Goal: Navigation & Orientation: Go to known website

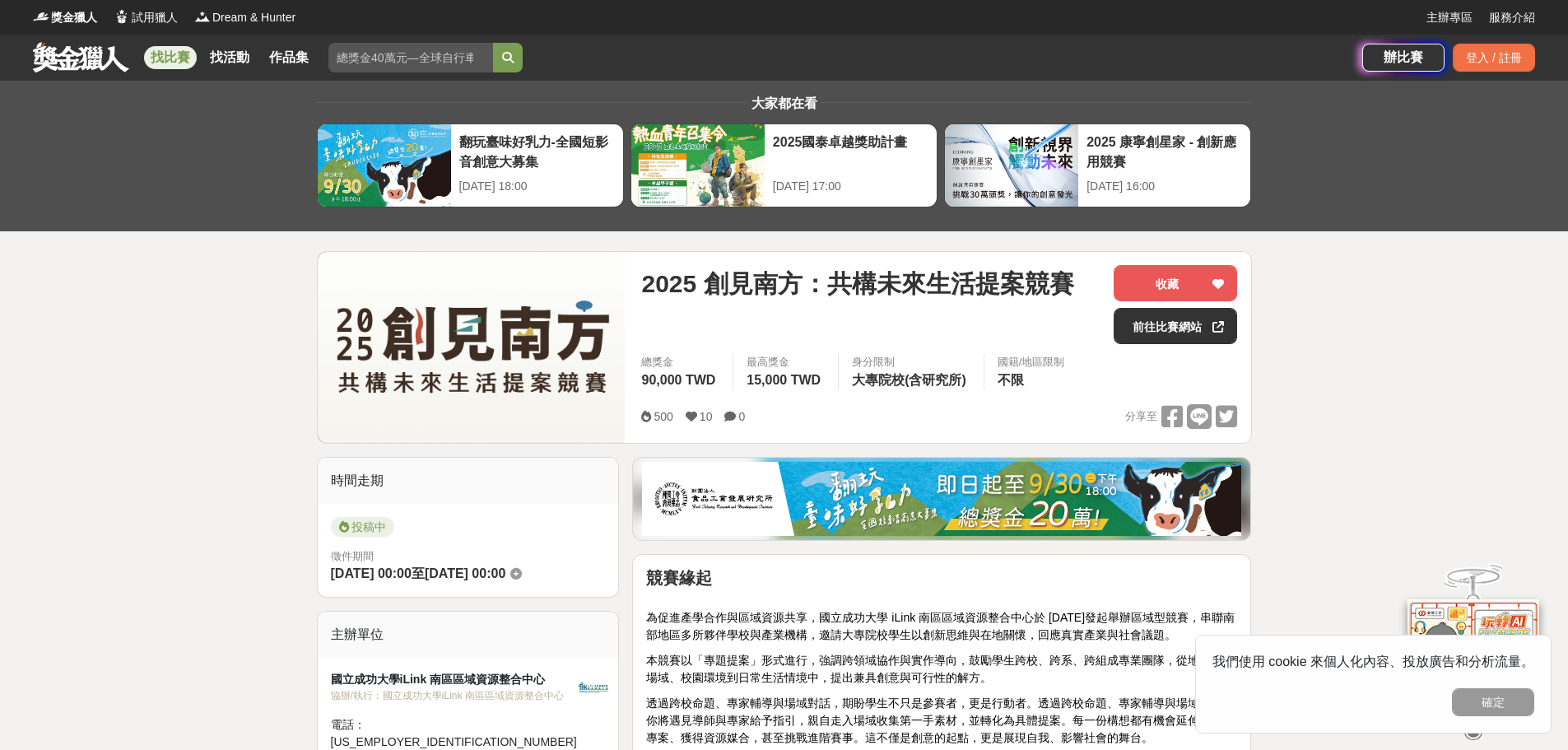
click at [1161, 336] on link "前往比賽網站" at bounding box center [1175, 325] width 124 height 37
click at [1146, 328] on link "前往比賽網站" at bounding box center [1175, 325] width 124 height 37
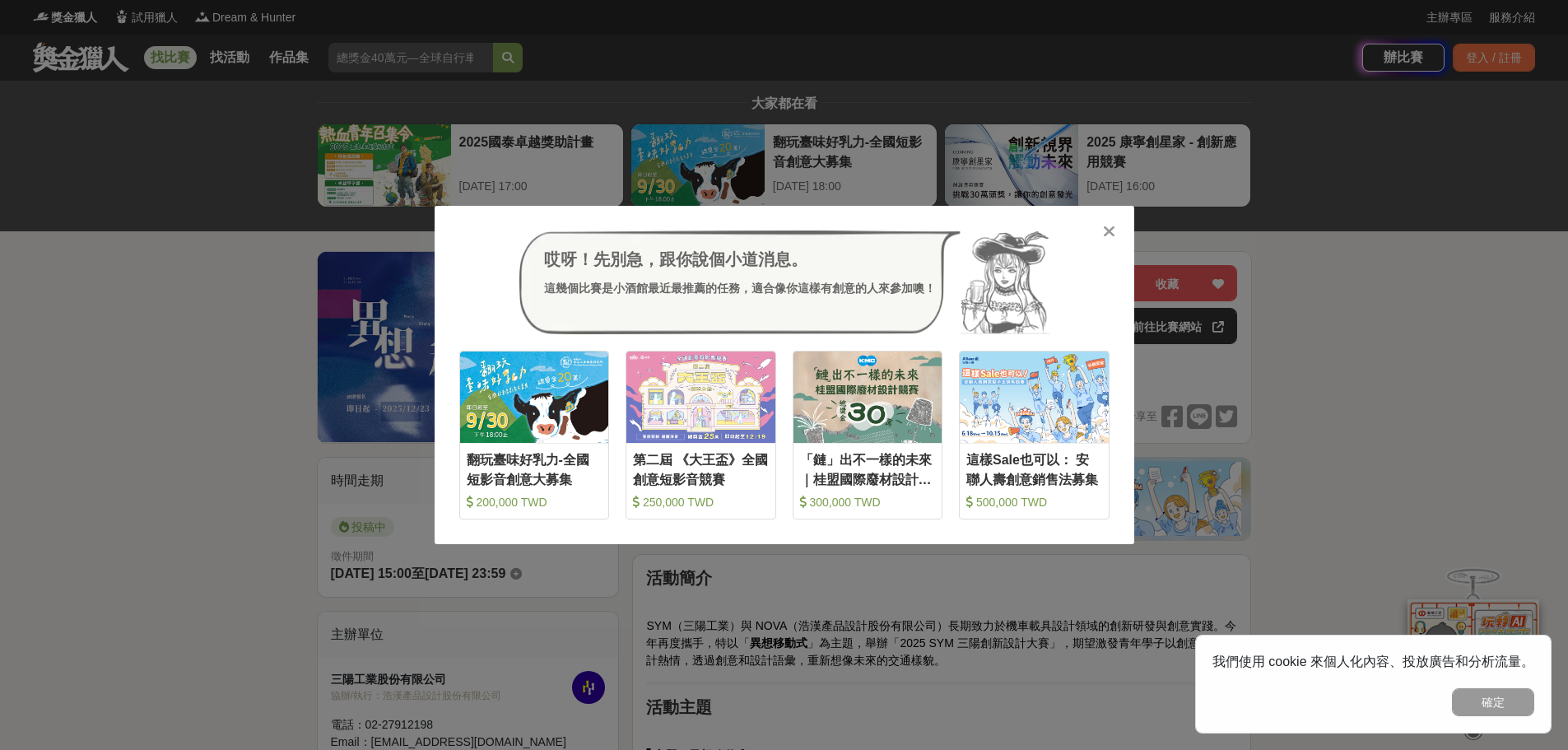
click at [1114, 225] on icon at bounding box center [1108, 232] width 12 height 17
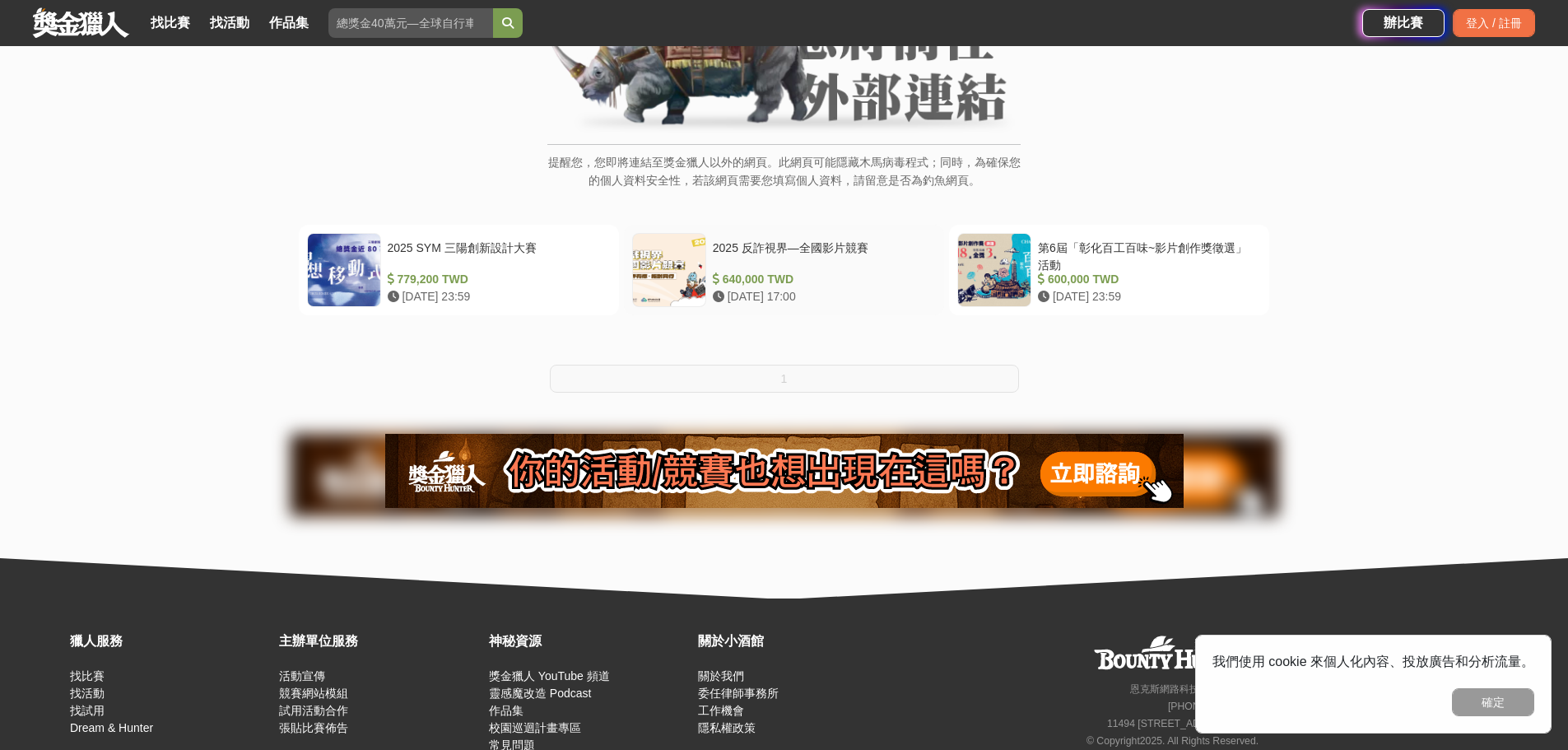
scroll to position [247, 0]
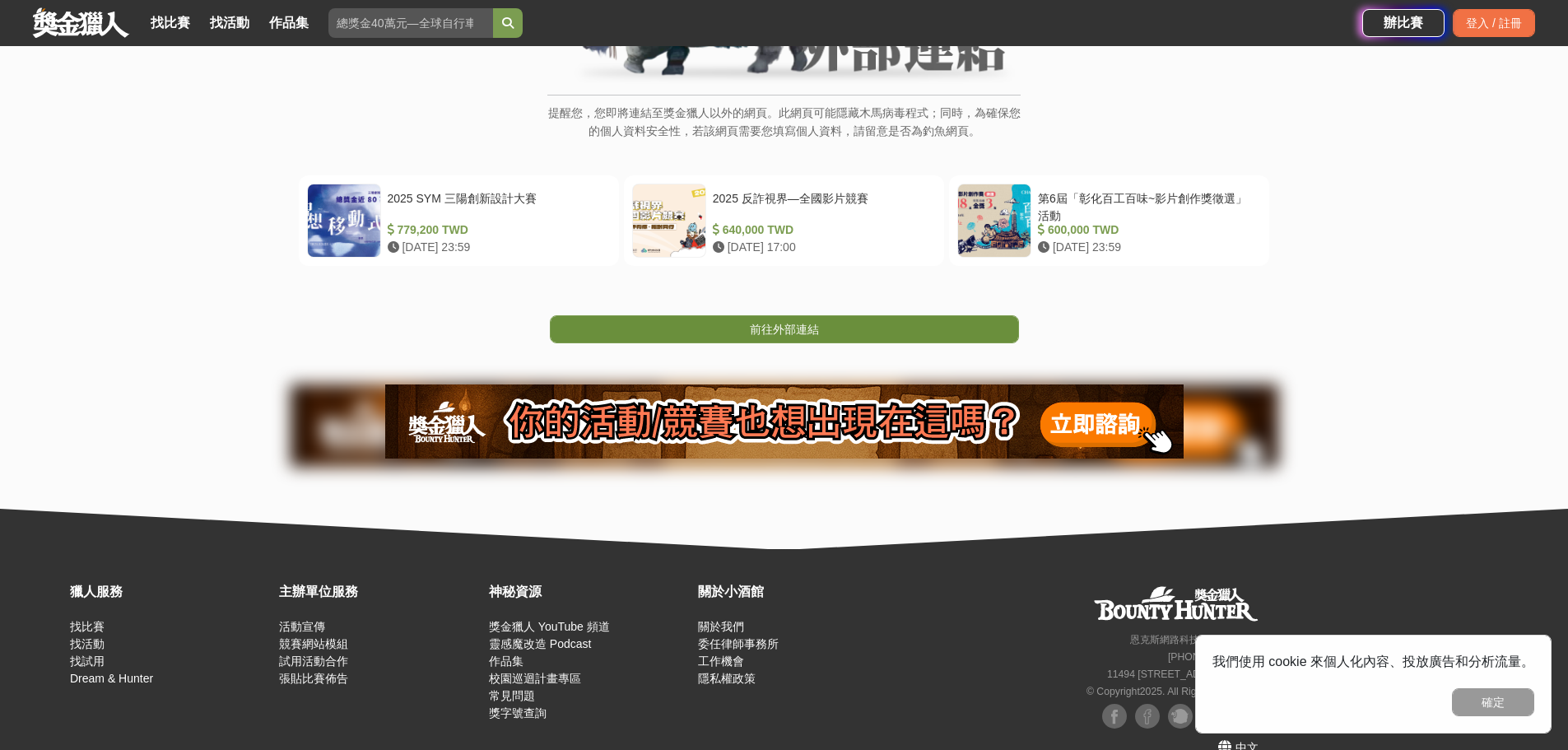
click at [789, 329] on span "前往外部連結" at bounding box center [785, 329] width 69 height 13
